Goal: Connect with others: Connect with others

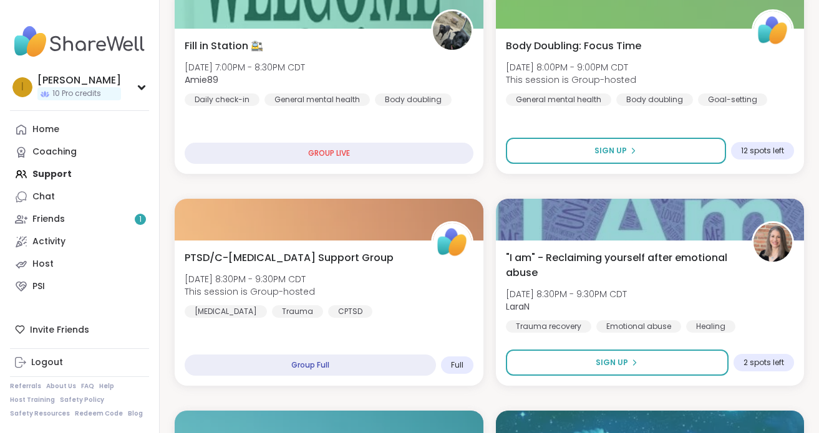
scroll to position [465, 0]
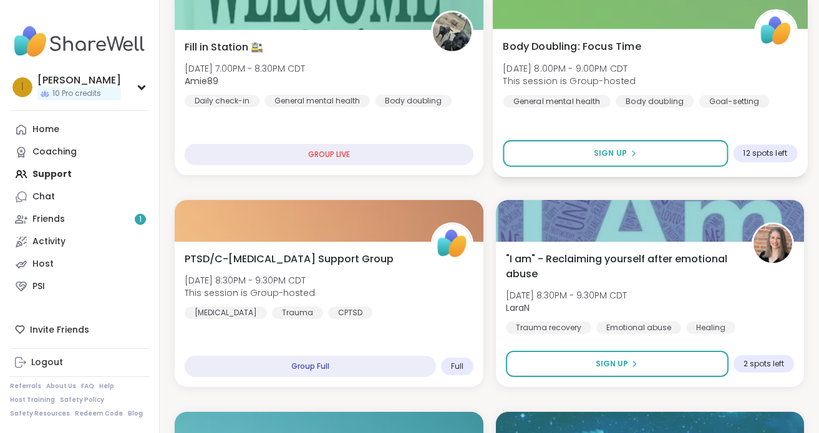
click at [752, 147] on div "12 spots left" at bounding box center [765, 154] width 64 height 18
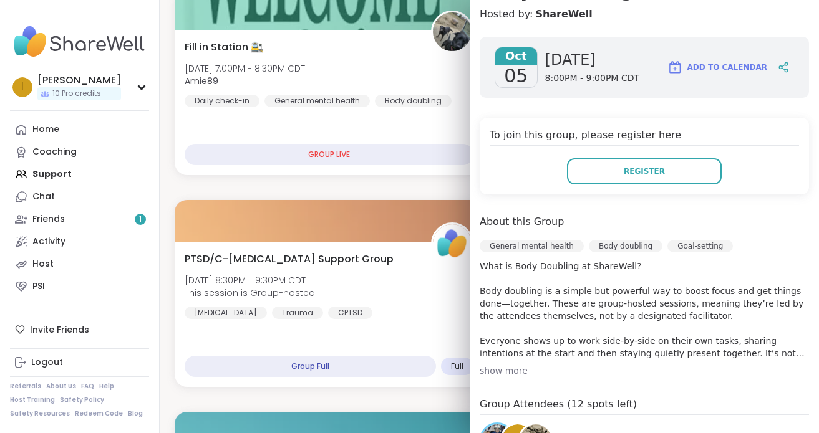
scroll to position [0, 0]
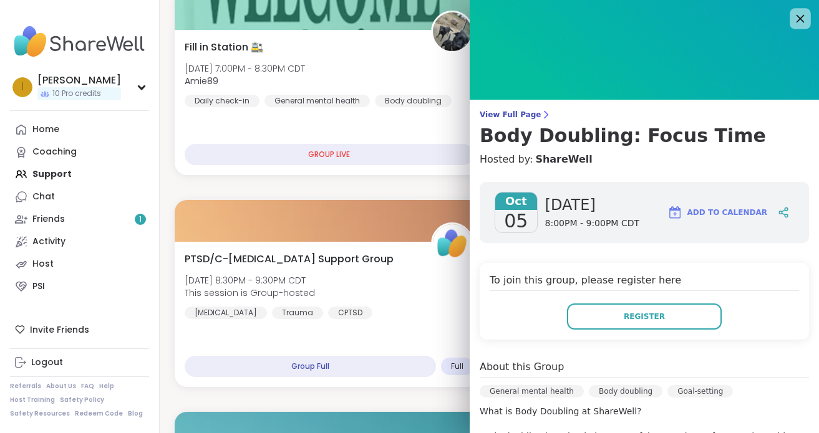
click at [797, 18] on icon at bounding box center [800, 19] width 16 height 16
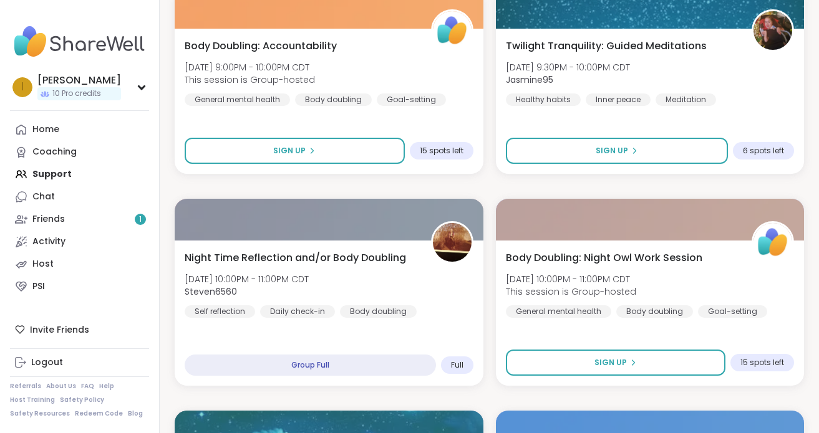
scroll to position [1320, 0]
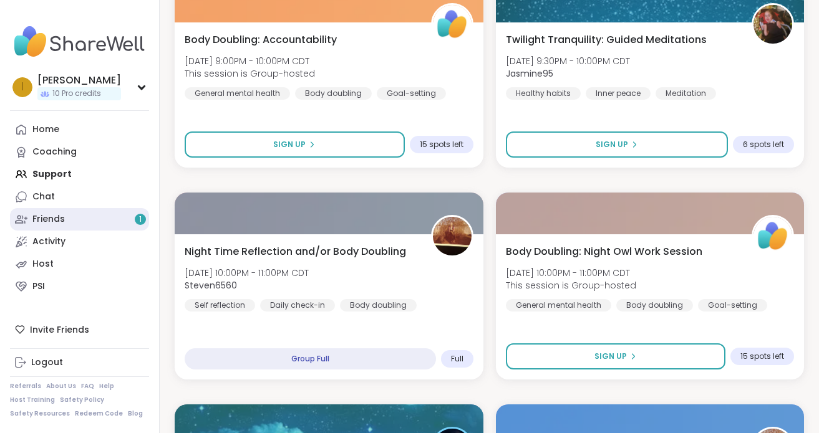
click at [118, 226] on link "Friends 1" at bounding box center [79, 219] width 139 height 22
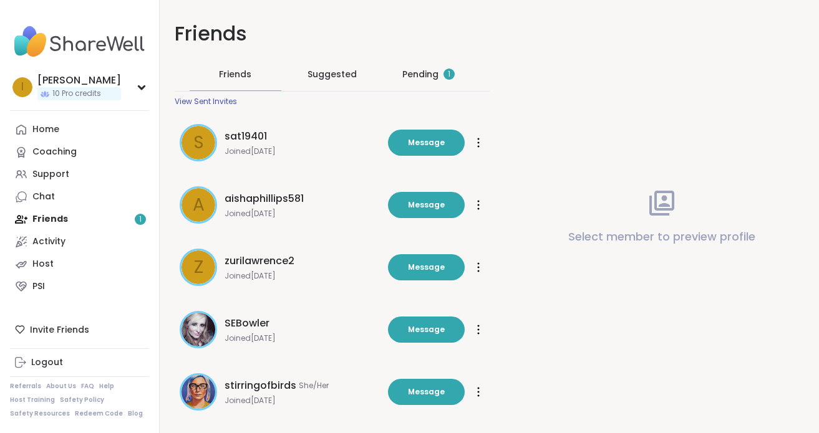
click at [421, 73] on div "Pending 1" at bounding box center [428, 74] width 52 height 12
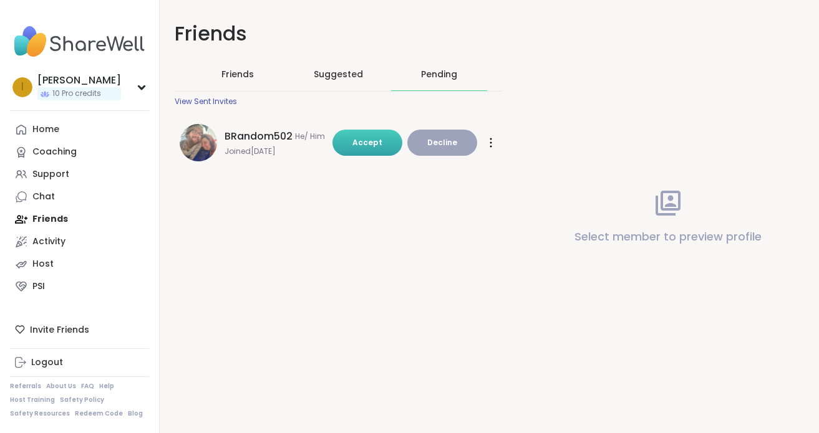
click at [350, 147] on button "Accept" at bounding box center [367, 143] width 70 height 26
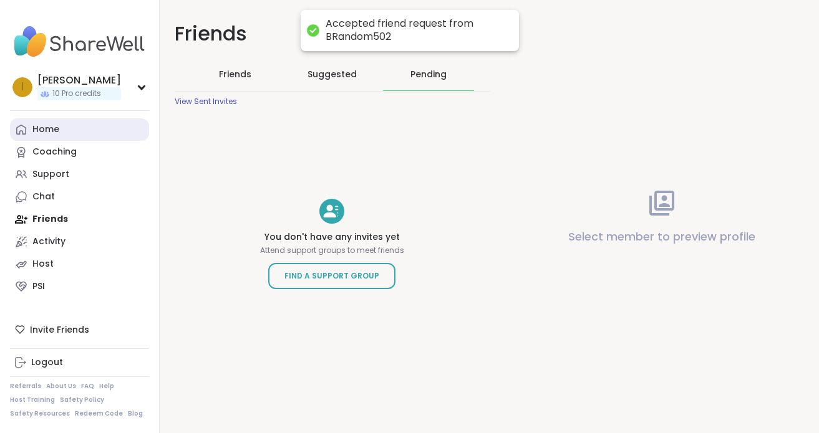
click at [92, 133] on link "Home" at bounding box center [79, 129] width 139 height 22
